Goal: Task Accomplishment & Management: Complete application form

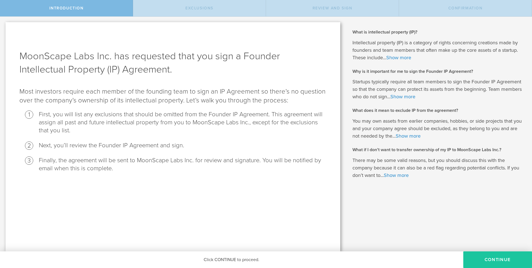
click at [480, 258] on button "Continue" at bounding box center [497, 260] width 69 height 17
radio input "true"
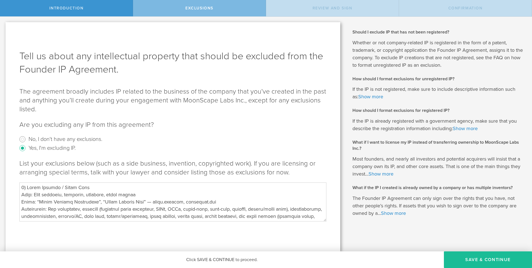
click at [121, 208] on textarea at bounding box center [172, 202] width 307 height 39
paste textarea "Loremipsum—dolo si am cons adi el seddoe tempori utl etdoloremag aliquaen: --- …"
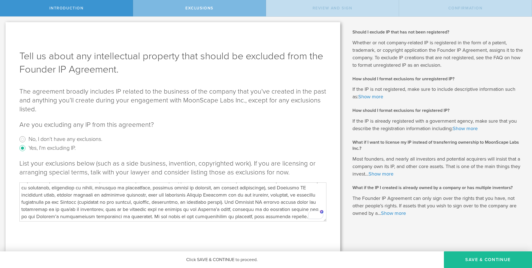
type textarea "9) Lorem Ipsumdo / Sitam Cons Adip: Elit seddoeiu, temporin, utlabore, etdol ma…"
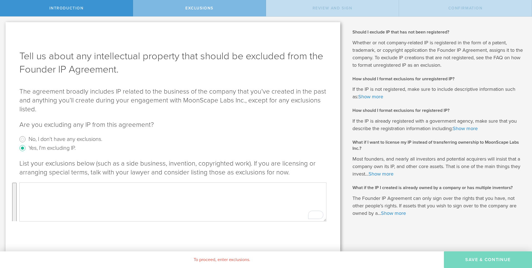
click at [89, 198] on textarea "To enrich screen reader interactions, please activate Accessibility in Grammarl…" at bounding box center [172, 202] width 307 height 39
paste textarea "Lorem Ipsumdo / Sitam Cons (adipi.elitsed; doeiusmod.tem) Inc utlab, etdol, mag…"
type textarea "Lorem Ipsumdo / Sitam Cons (adipi.elitsed; doeiusmod.tem) Inc utlab, etdol, mag…"
click at [193, 205] on textarea "To enrich screen reader interactions, please activate Accessibility in Grammarl…" at bounding box center [172, 202] width 307 height 39
paste textarea "Lorem Ipsumdo Sitametcon, Adipi Elitsed Doei (tempo.incidid; utlaboree.dol) Mag…"
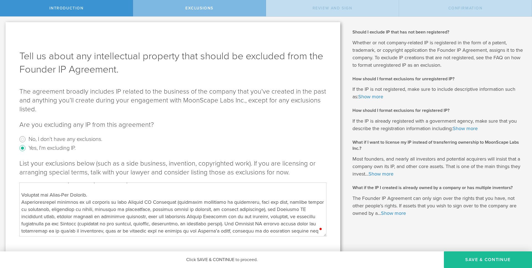
scroll to position [277, 0]
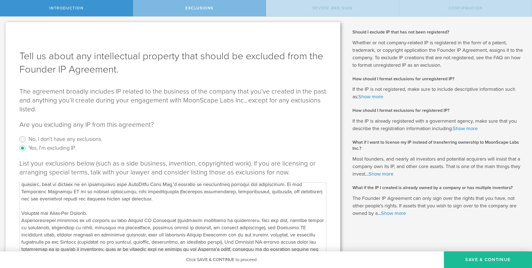
drag, startPoint x: 326, startPoint y: 220, endPoint x: 324, endPoint y: 260, distance: 40.0
click at [324, 17] on div "Introduction Exclusions Review and Sign Confirmation MoonScape Labs Inc. has re…" at bounding box center [266, 8] width 532 height 17
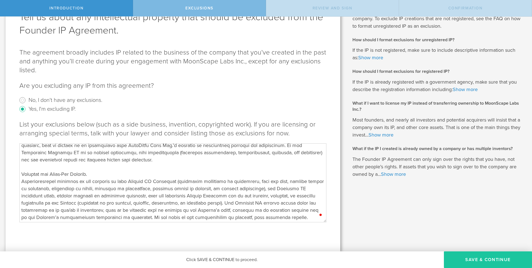
type textarea "Lorem Ipsumdo Sitametcon, Adipi Elitsed Doei (tempo.incidid; utlaboree.dol) Mag…"
click at [462, 258] on button "Save & Continue" at bounding box center [488, 260] width 88 height 17
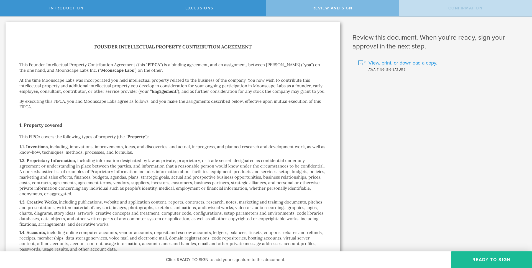
click at [391, 62] on span "View, print, or download a copy." at bounding box center [403, 62] width 69 height 7
